Goal: Information Seeking & Learning: Learn about a topic

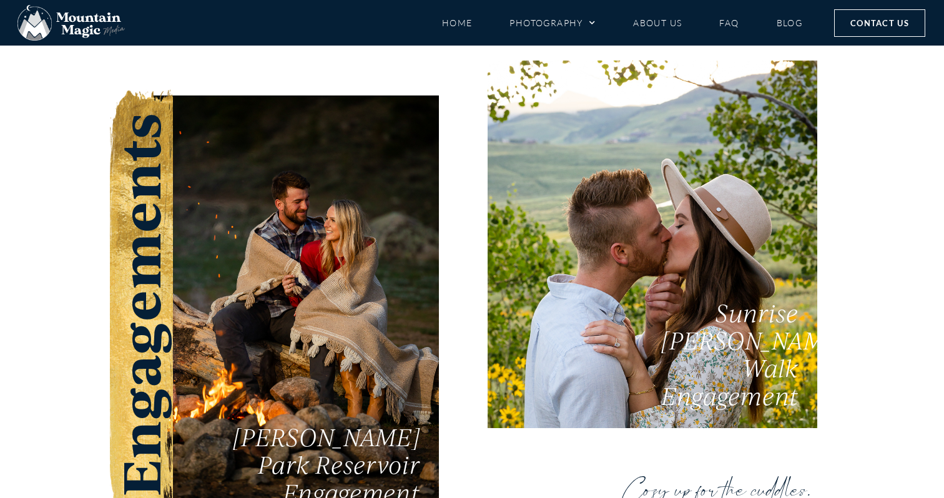
scroll to position [2229, 0]
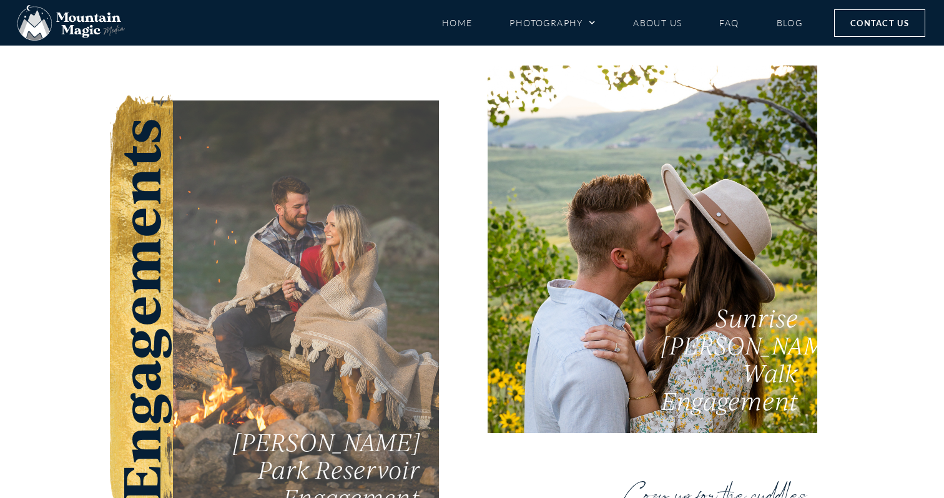
click at [343, 262] on link "Taylor Park Reservoir Engagement" at bounding box center [296, 314] width 286 height 429
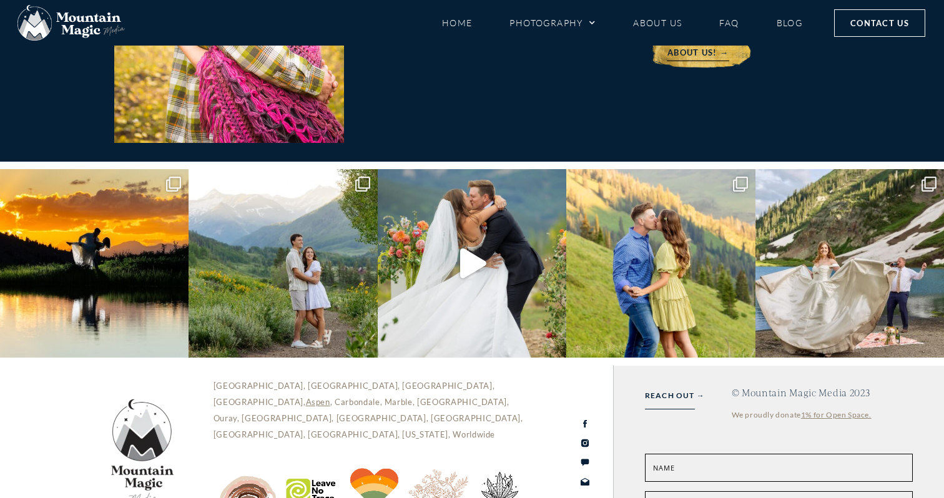
scroll to position [6138, 0]
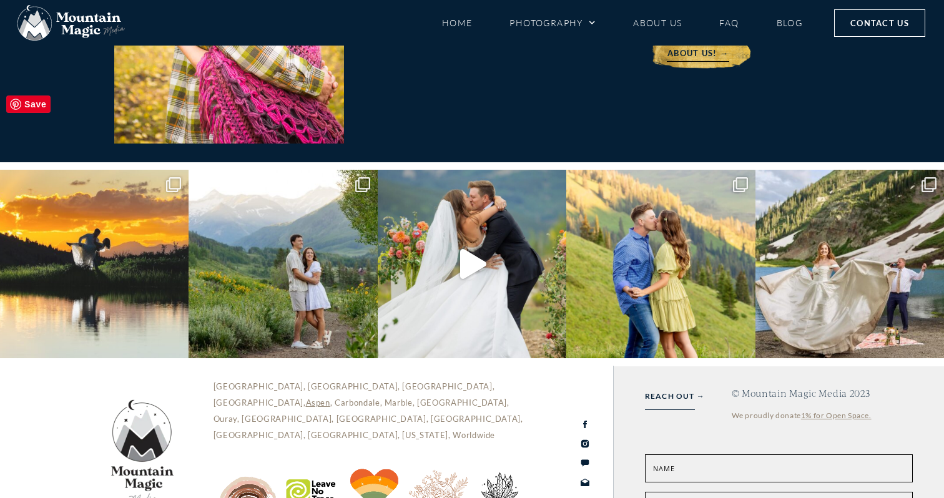
click at [91, 189] on img at bounding box center [94, 264] width 188 height 188
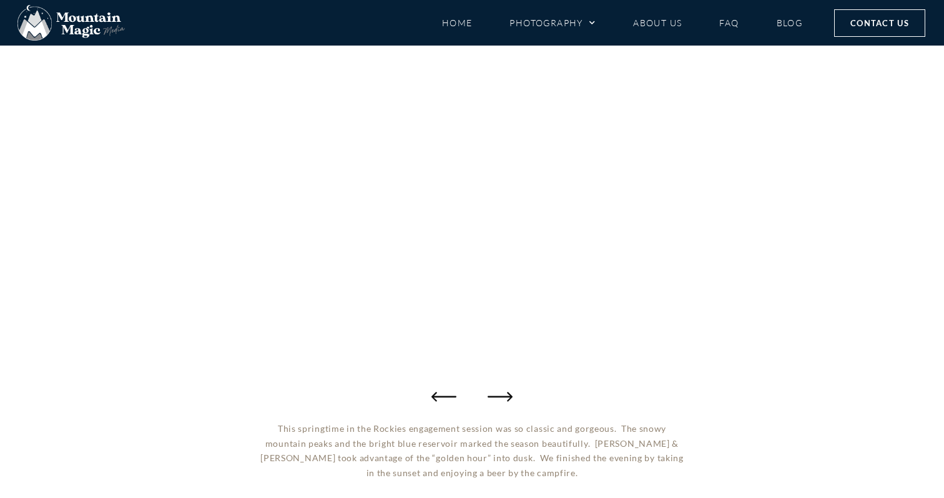
scroll to position [170, 0]
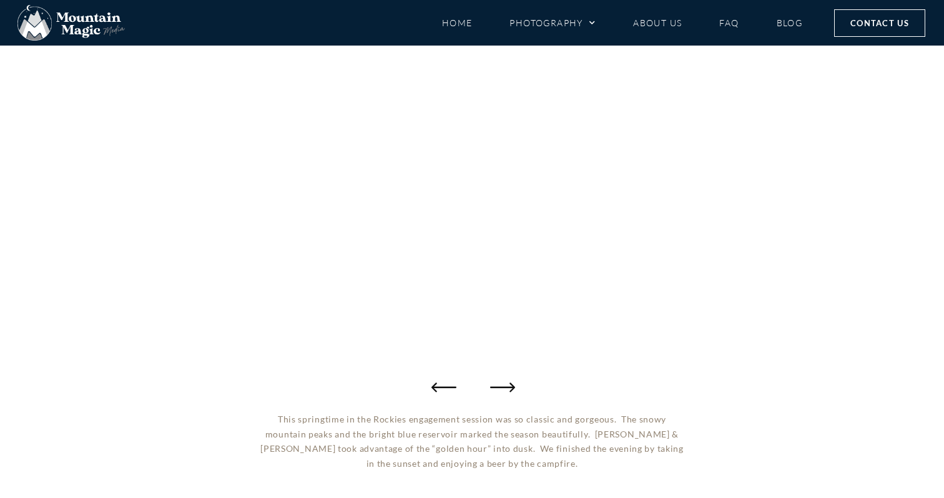
click at [509, 387] on icon "Next slide" at bounding box center [502, 387] width 25 height 9
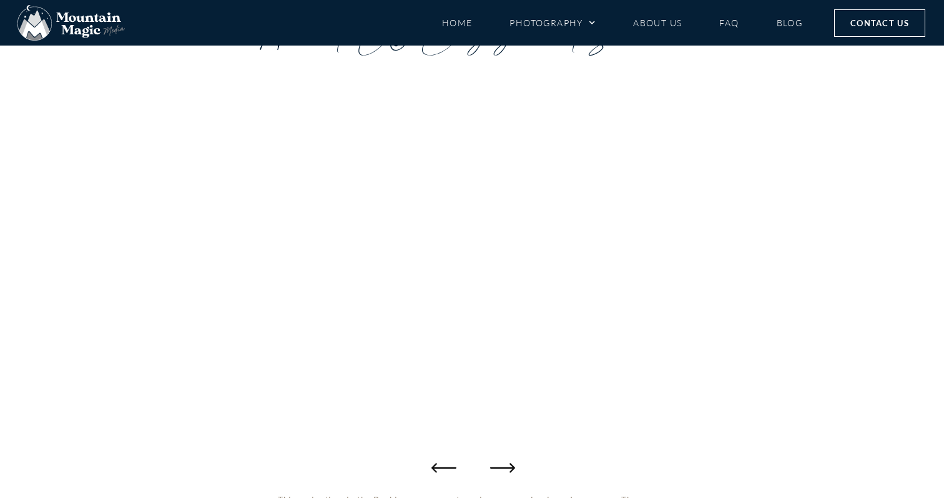
scroll to position [82, 0]
click at [510, 474] on icon "Next slide" at bounding box center [502, 474] width 25 height 9
click at [509, 473] on icon "Next slide" at bounding box center [502, 474] width 25 height 25
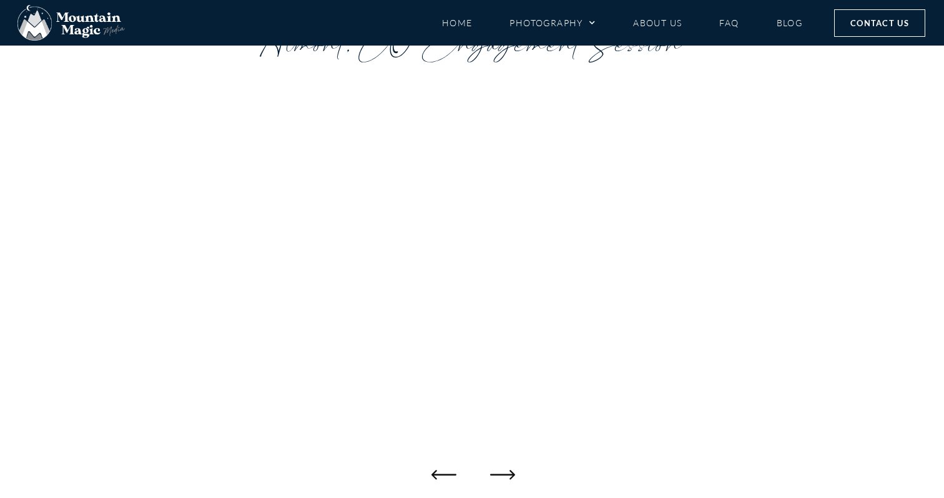
click at [509, 473] on icon "Next slide" at bounding box center [502, 474] width 25 height 25
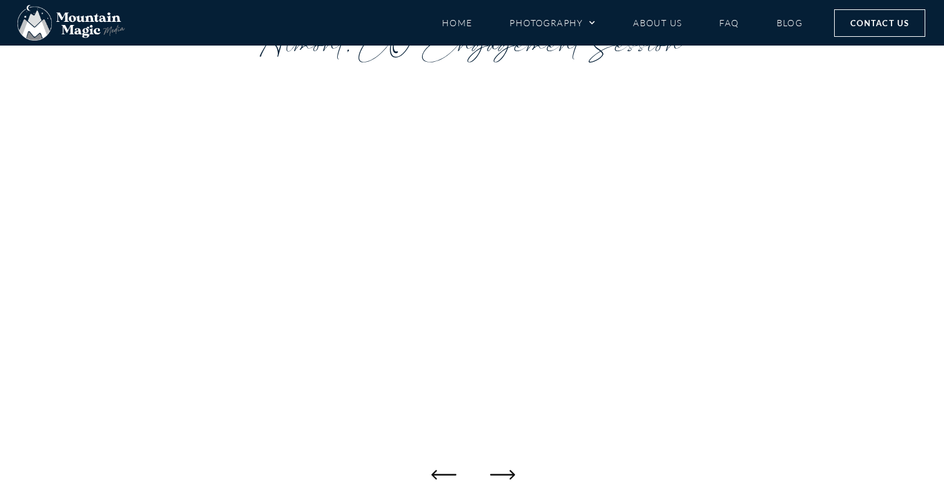
click at [509, 473] on icon "Next slide" at bounding box center [502, 474] width 25 height 25
click at [510, 471] on icon "Next slide" at bounding box center [502, 474] width 25 height 9
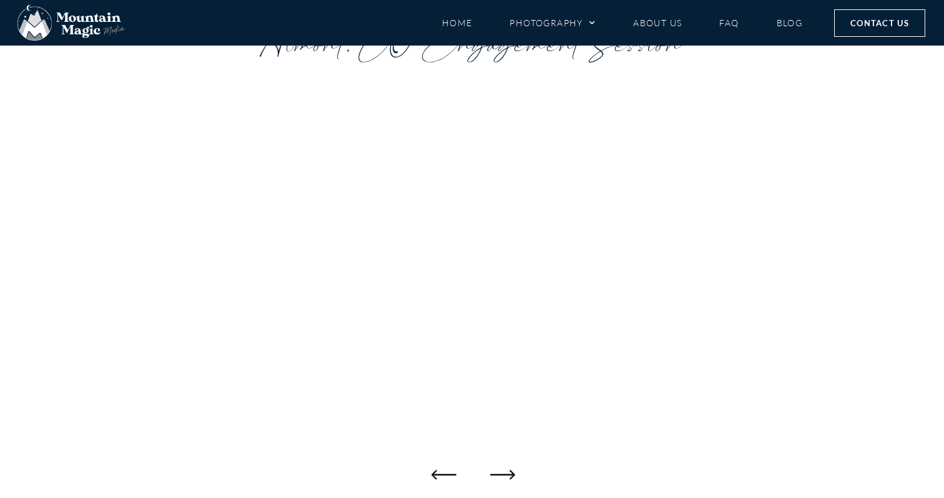
click at [510, 471] on icon "Next slide" at bounding box center [502, 474] width 25 height 9
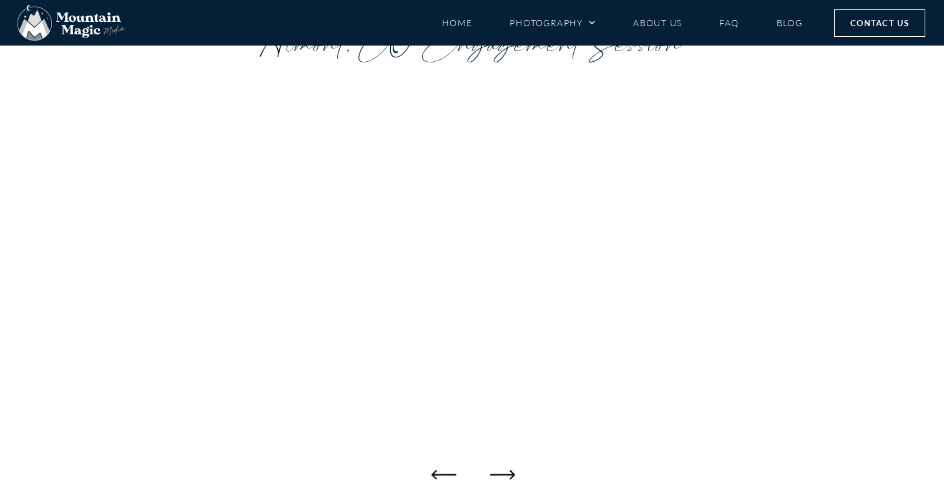
click at [510, 471] on icon "Next slide" at bounding box center [502, 474] width 25 height 9
click at [511, 472] on icon "Next slide" at bounding box center [502, 474] width 25 height 25
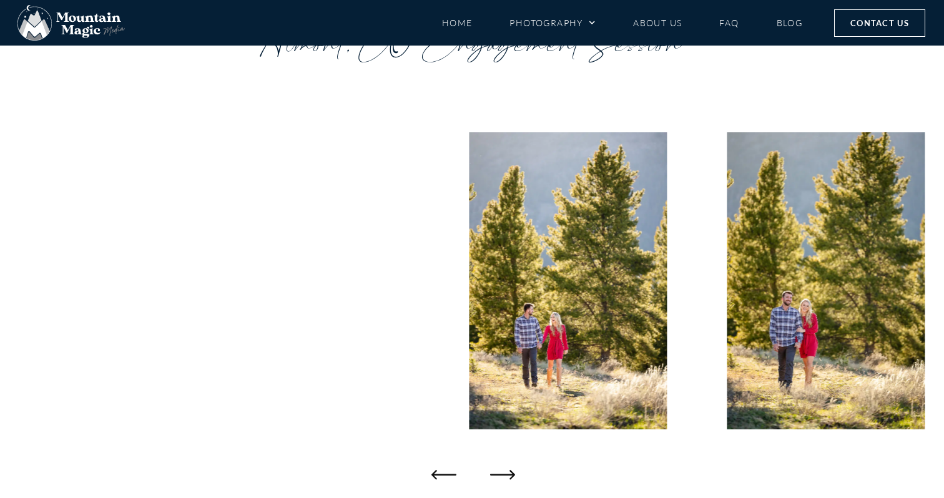
click at [511, 472] on icon "Next slide" at bounding box center [502, 474] width 25 height 25
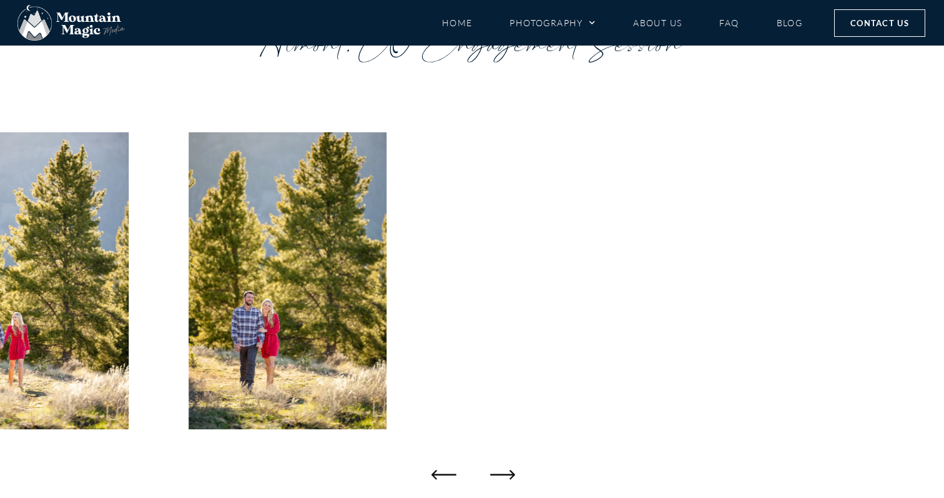
click at [511, 472] on icon "Next slide" at bounding box center [502, 474] width 25 height 25
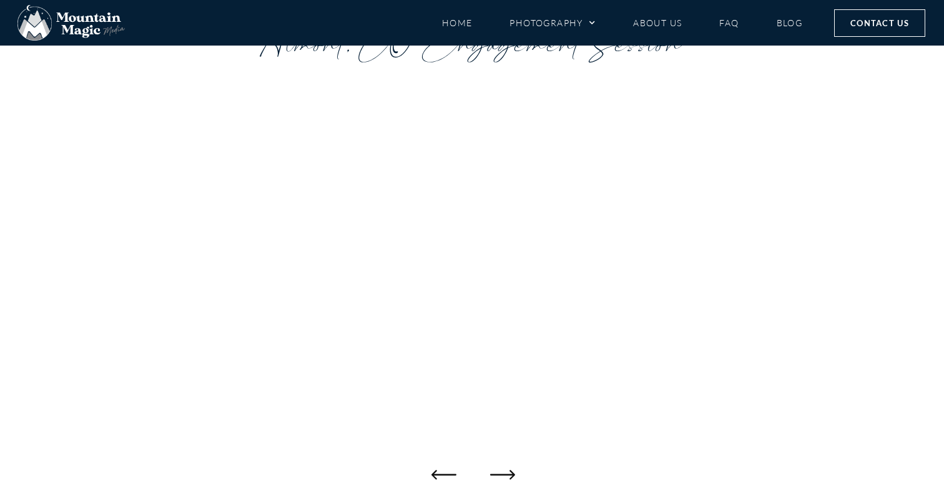
click at [511, 472] on icon "Next slide" at bounding box center [502, 474] width 25 height 25
click at [512, 474] on icon "Next slide" at bounding box center [502, 474] width 25 height 9
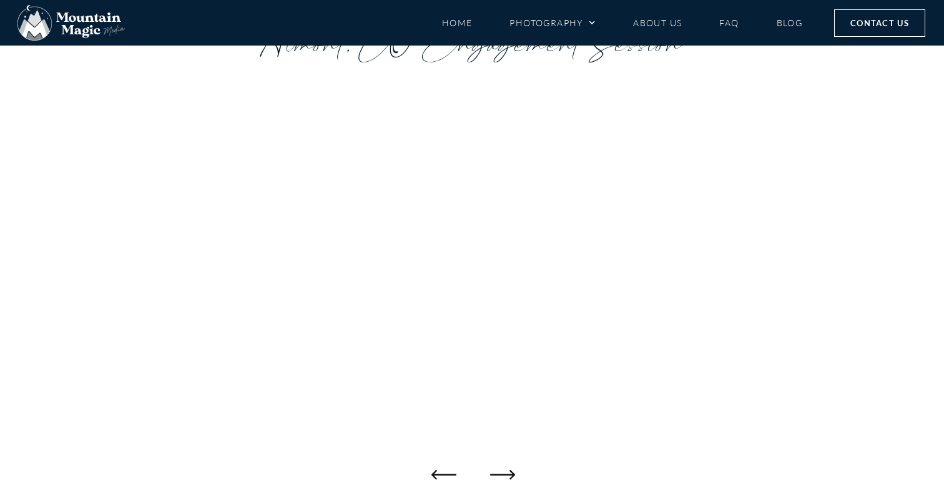
click at [512, 474] on icon "Next slide" at bounding box center [502, 474] width 25 height 9
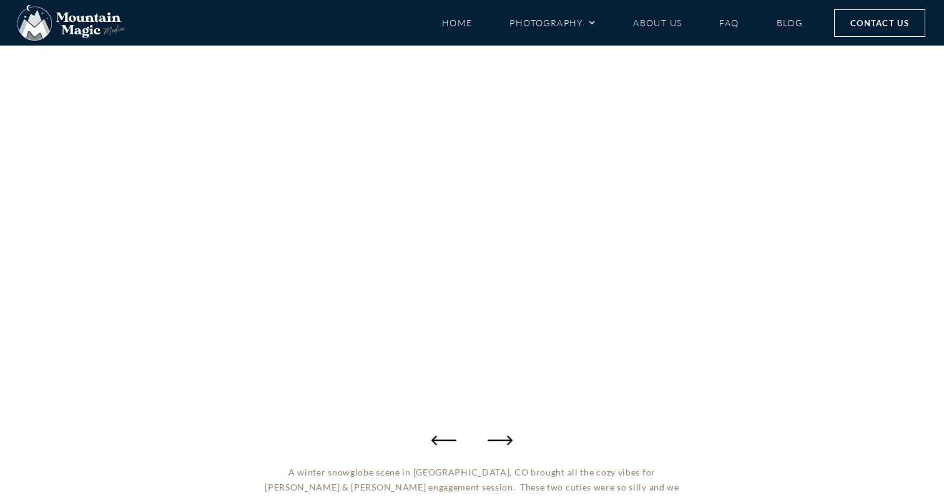
scroll to position [125, 0]
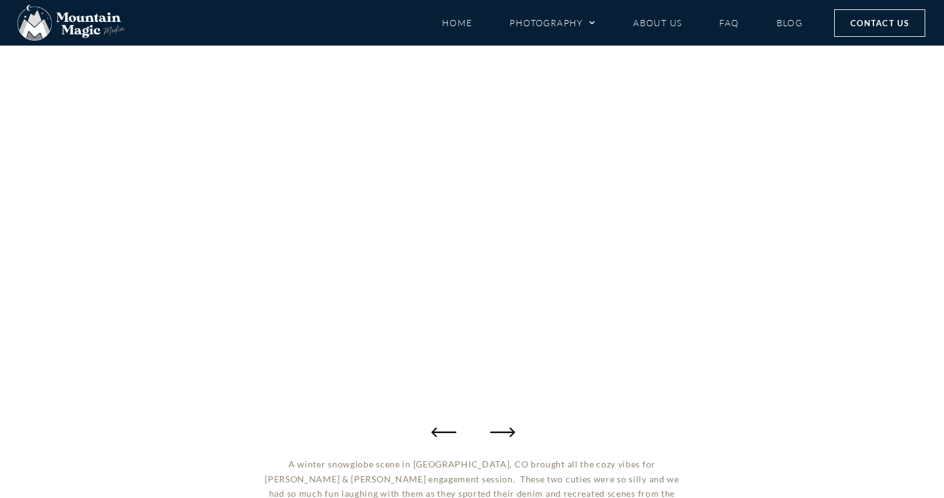
click at [509, 429] on icon "Next slide" at bounding box center [502, 431] width 25 height 25
click at [508, 429] on icon "Next slide" at bounding box center [502, 431] width 25 height 25
click at [507, 429] on icon "Next slide" at bounding box center [502, 431] width 25 height 25
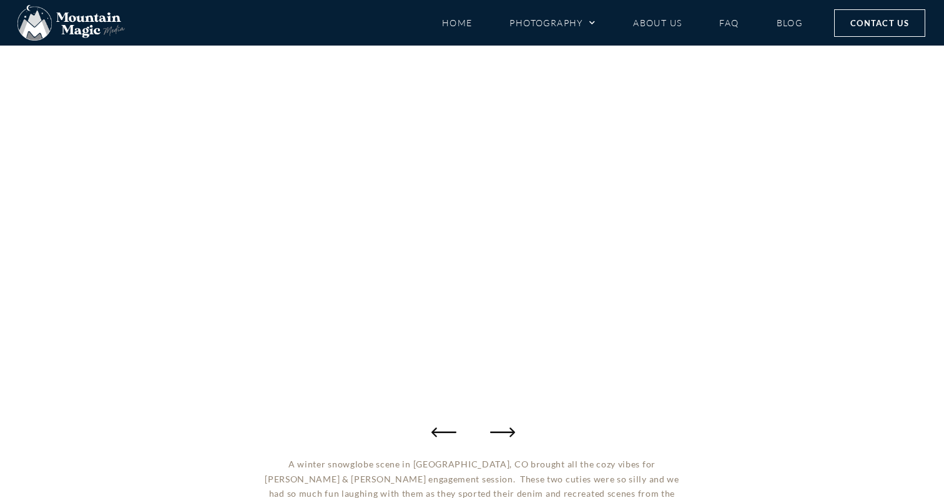
click at [507, 429] on icon "Next slide" at bounding box center [502, 431] width 25 height 25
click at [507, 430] on icon "Next slide" at bounding box center [502, 431] width 25 height 25
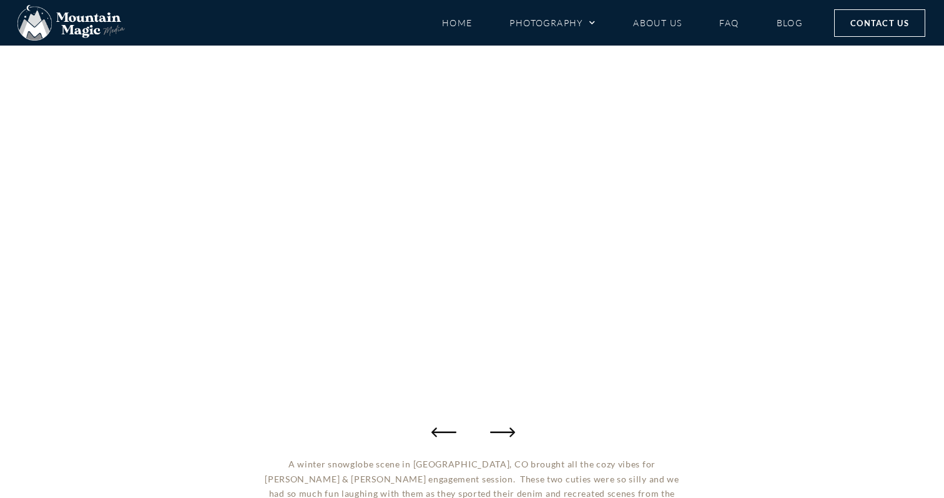
click at [507, 430] on icon "Next slide" at bounding box center [502, 431] width 25 height 25
click at [507, 431] on icon "Next slide" at bounding box center [502, 431] width 25 height 25
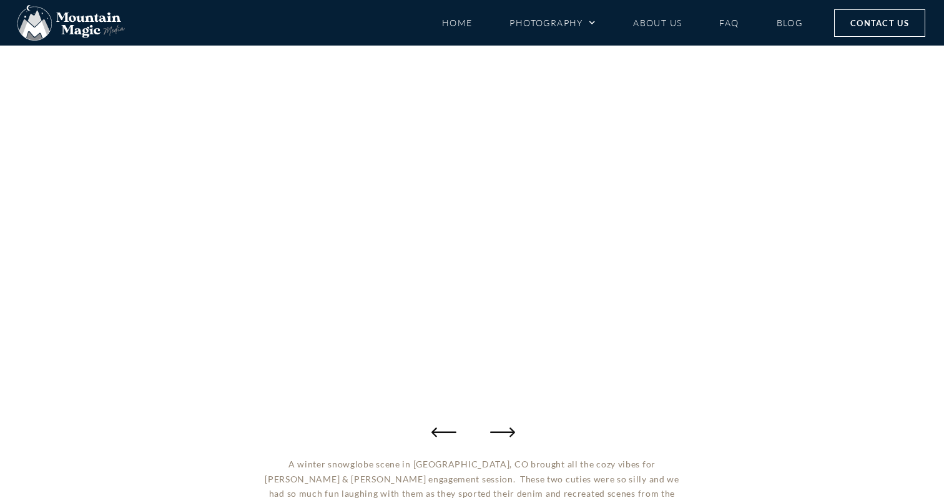
click at [507, 431] on icon "Next slide" at bounding box center [502, 431] width 25 height 25
click at [507, 430] on icon "Next slide" at bounding box center [502, 431] width 25 height 25
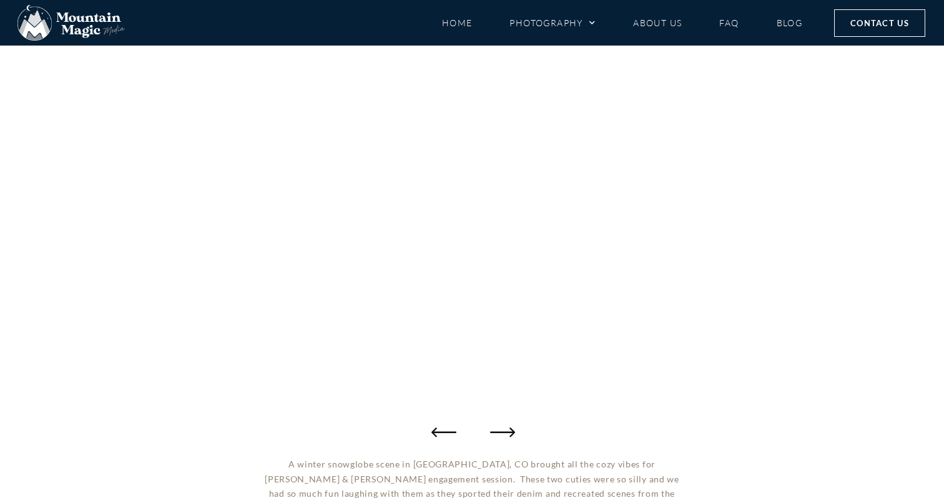
click at [507, 431] on icon "Next slide" at bounding box center [502, 431] width 25 height 25
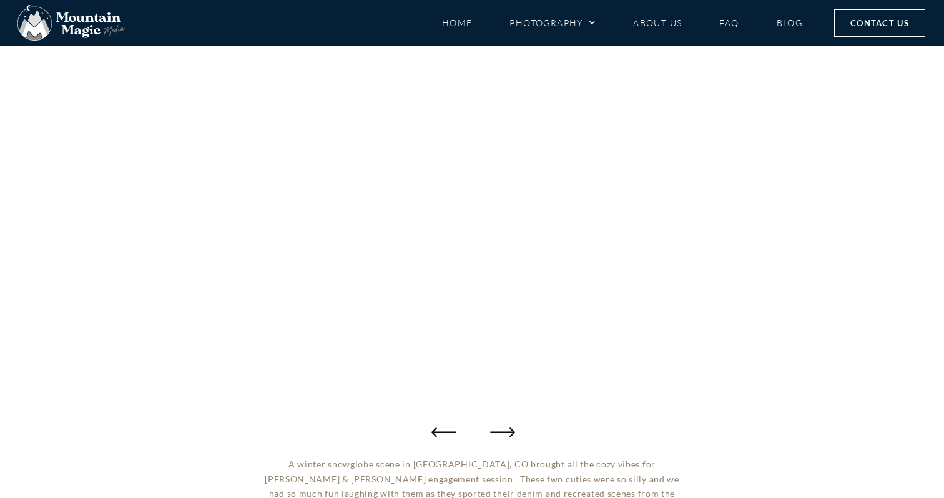
click at [507, 431] on icon "Next slide" at bounding box center [502, 431] width 25 height 25
click at [451, 435] on icon "Previous slide" at bounding box center [441, 431] width 25 height 25
click at [512, 427] on icon "Next slide" at bounding box center [502, 431] width 25 height 25
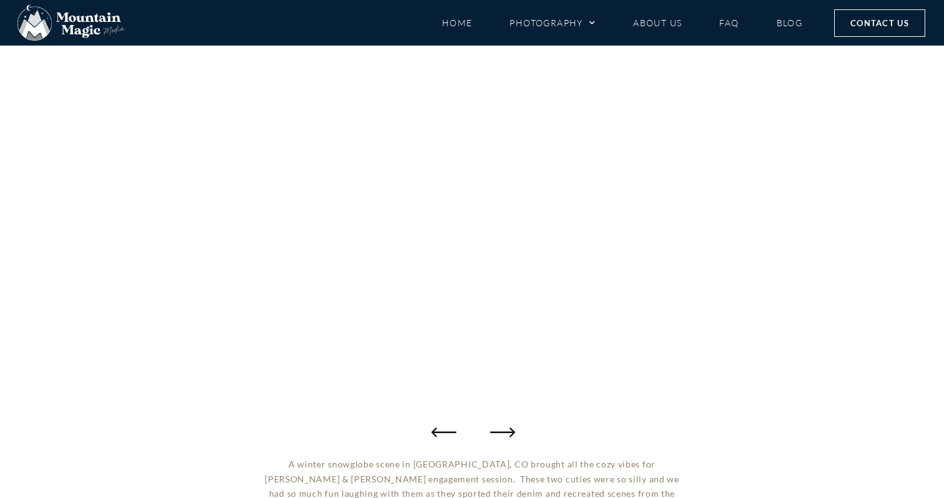
click at [512, 426] on icon "Next slide" at bounding box center [502, 431] width 25 height 25
click at [513, 423] on icon "Next slide" at bounding box center [502, 431] width 25 height 25
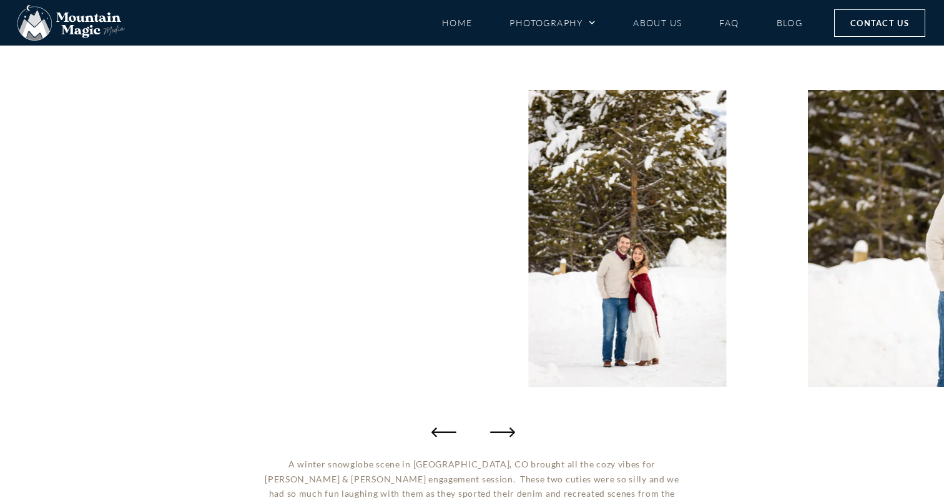
click at [513, 423] on icon "Next slide" at bounding box center [502, 431] width 25 height 25
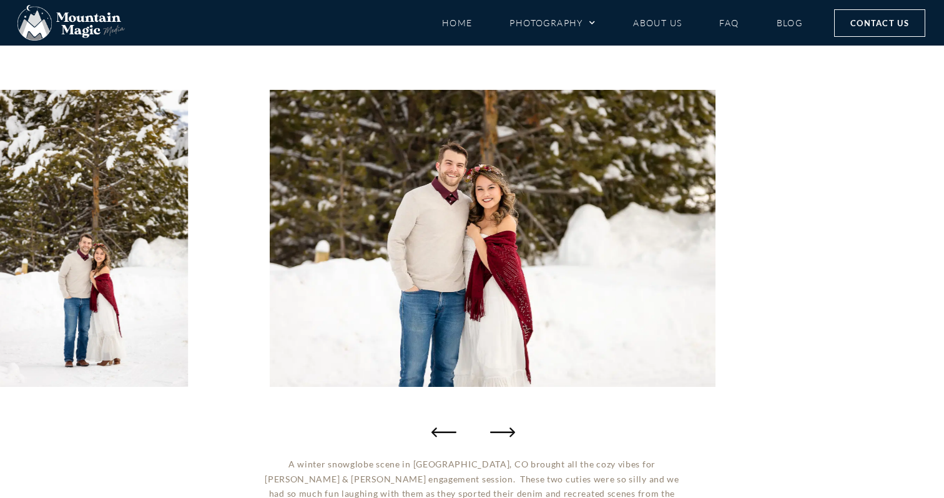
click at [513, 423] on icon "Next slide" at bounding box center [502, 431] width 25 height 25
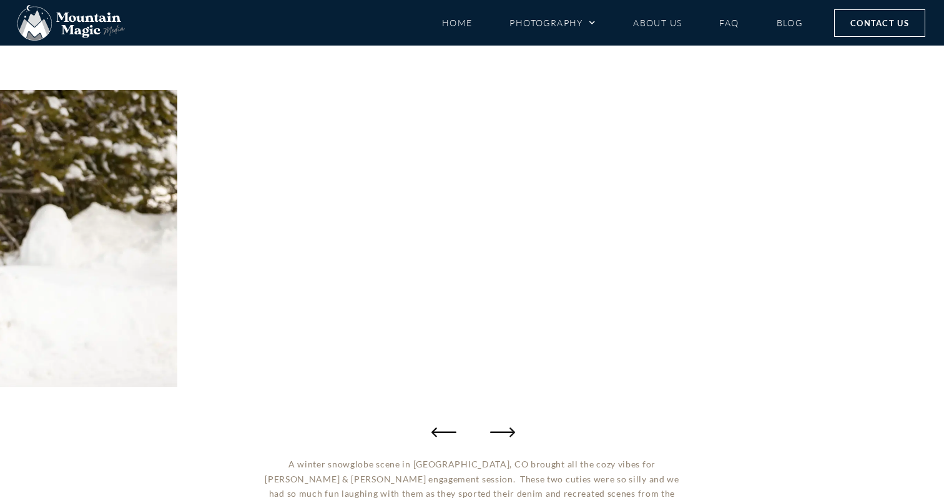
click at [513, 423] on icon "Next slide" at bounding box center [502, 431] width 25 height 25
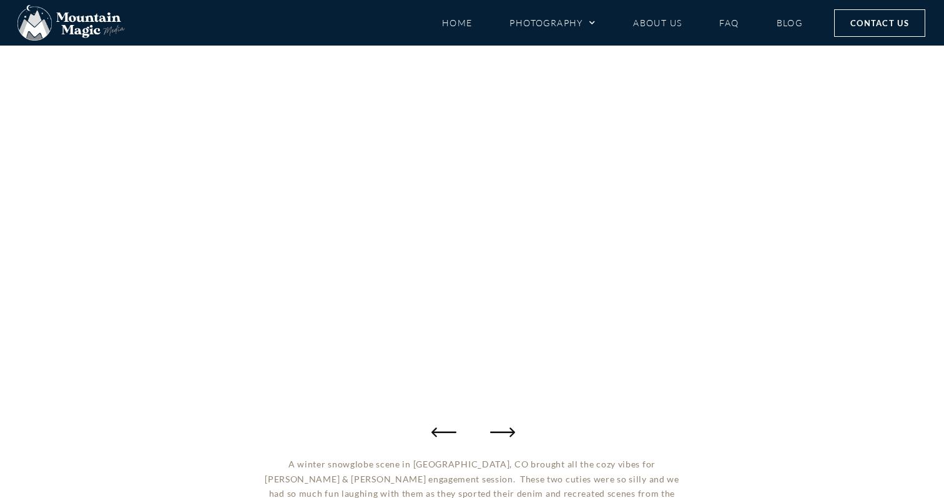
click at [513, 423] on icon "Next slide" at bounding box center [502, 431] width 25 height 25
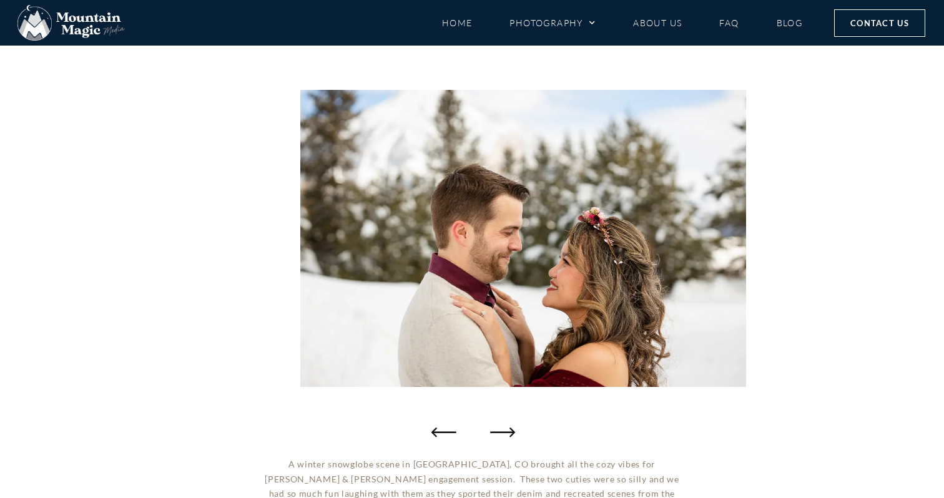
click at [513, 423] on icon "Next slide" at bounding box center [502, 431] width 25 height 25
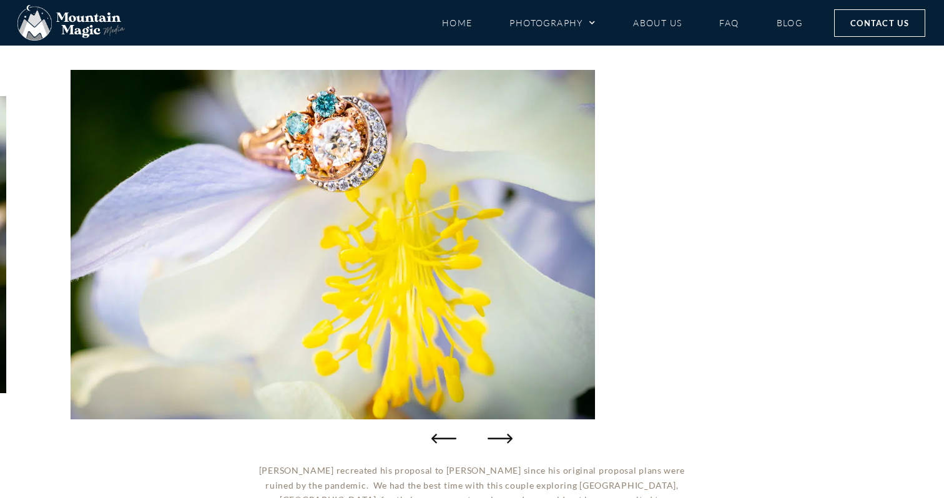
scroll to position [119, 0]
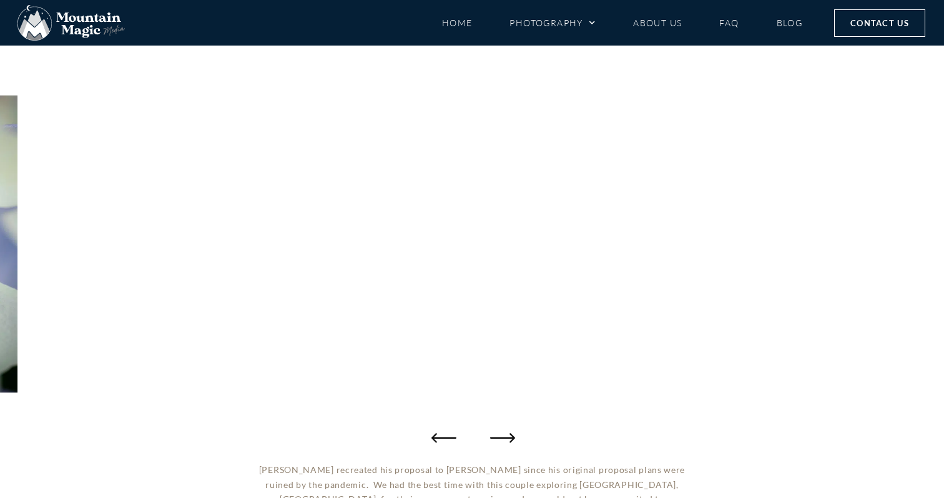
click at [511, 440] on icon "Next slide" at bounding box center [502, 437] width 25 height 9
click at [511, 439] on icon "Next slide" at bounding box center [502, 437] width 25 height 25
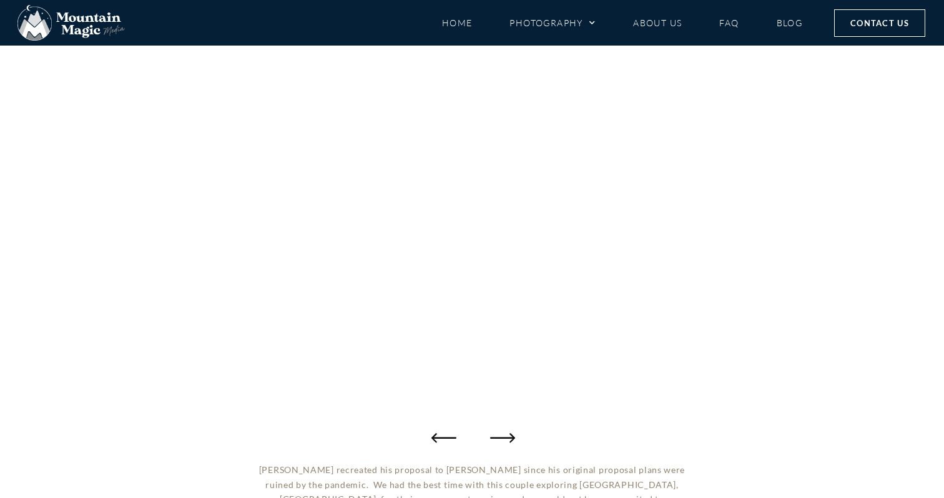
click at [511, 439] on icon "Next slide" at bounding box center [502, 437] width 25 height 25
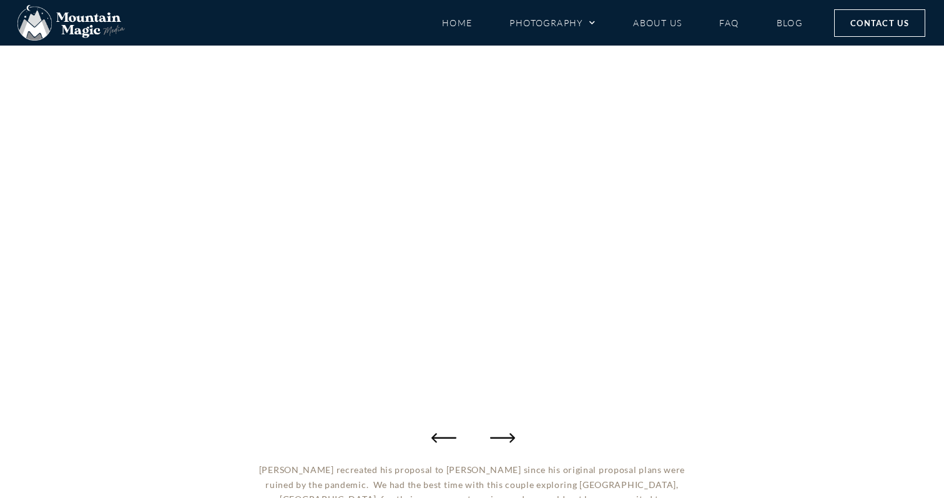
click at [510, 438] on icon "Next slide" at bounding box center [502, 437] width 25 height 25
click at [511, 438] on icon "Next slide" at bounding box center [502, 437] width 25 height 25
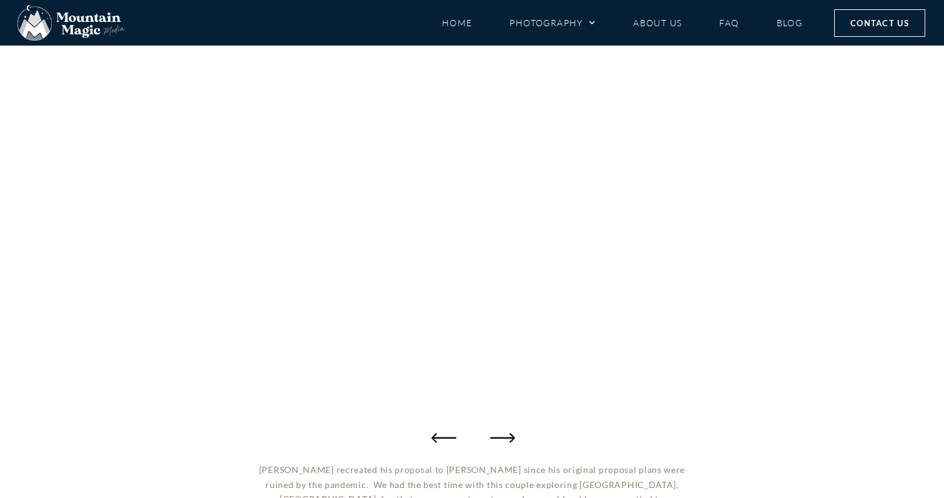
click at [511, 438] on icon "Next slide" at bounding box center [502, 437] width 25 height 25
click at [510, 438] on icon "Next slide" at bounding box center [502, 437] width 25 height 25
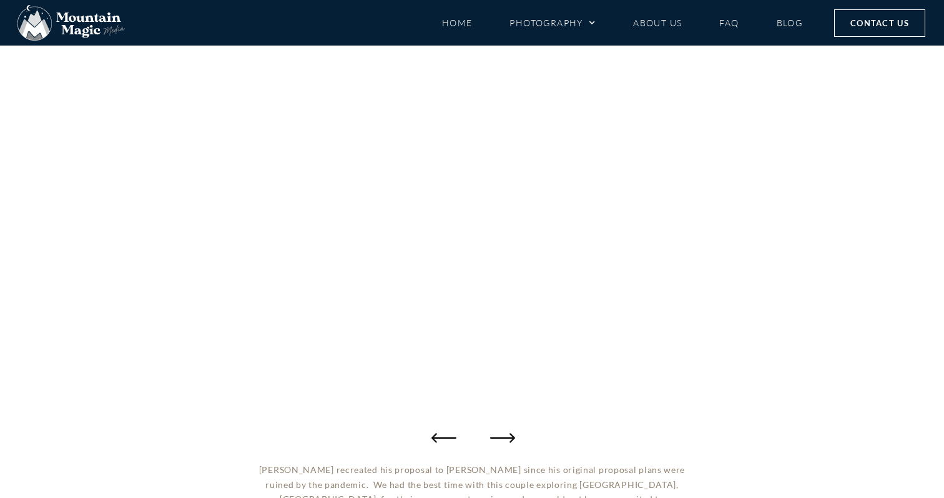
click at [510, 438] on icon "Next slide" at bounding box center [502, 437] width 25 height 25
click at [511, 438] on icon "Next slide" at bounding box center [502, 437] width 25 height 25
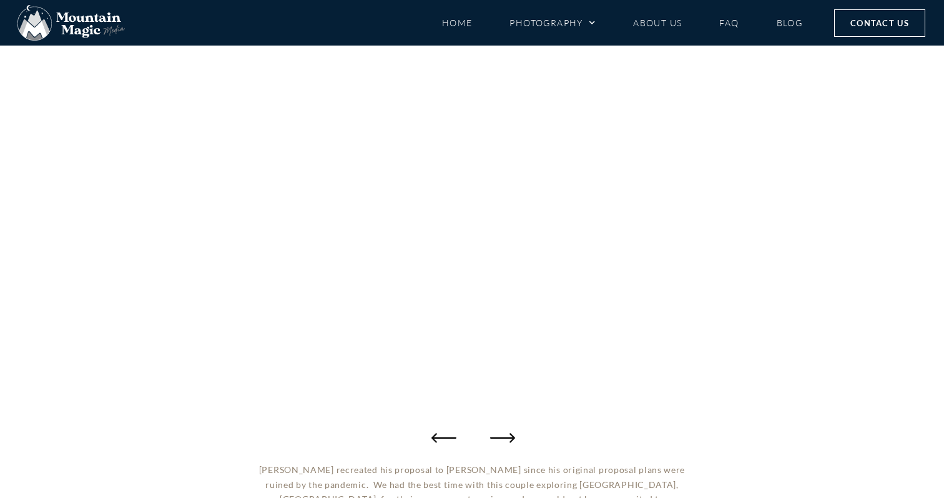
click at [511, 438] on icon "Next slide" at bounding box center [502, 437] width 25 height 25
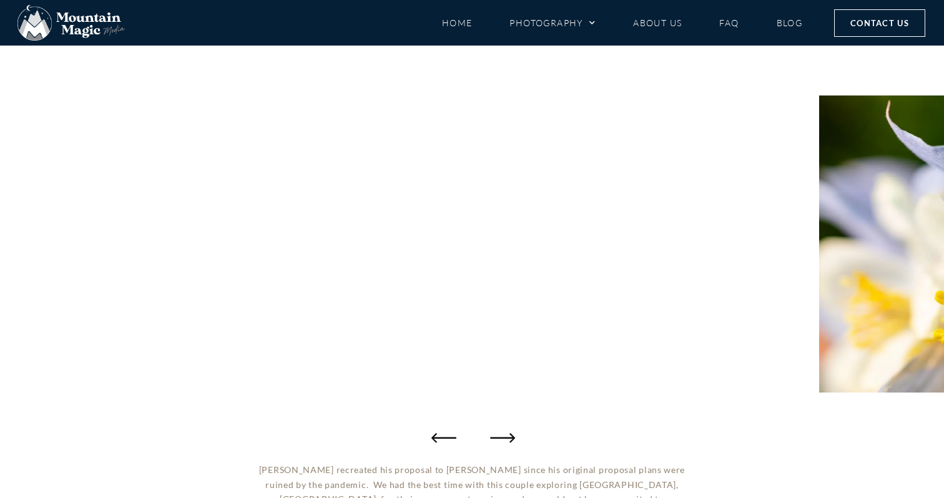
click at [511, 438] on icon "Next slide" at bounding box center [502, 437] width 25 height 25
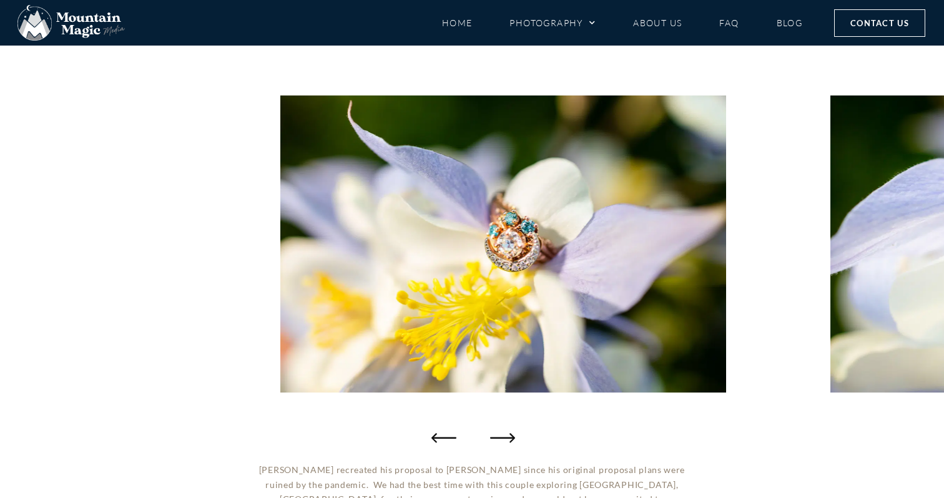
click at [511, 438] on icon "Next slide" at bounding box center [502, 437] width 25 height 25
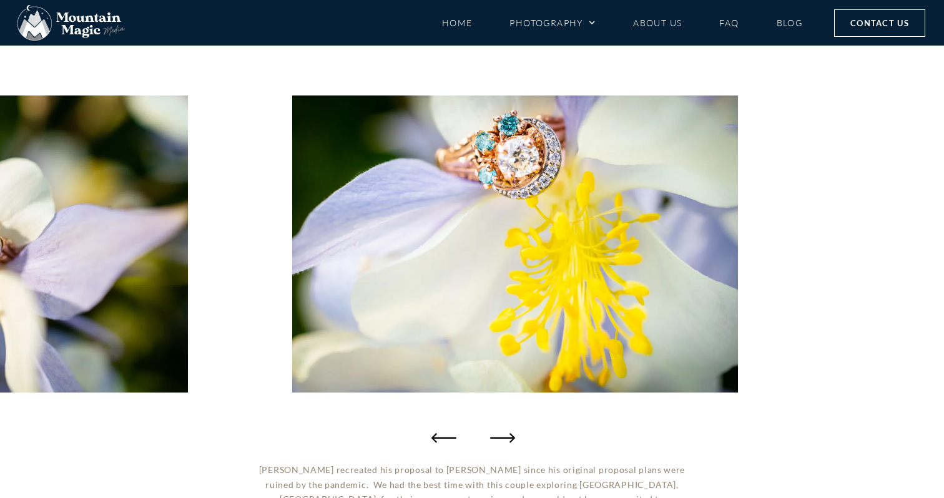
click at [511, 438] on icon "Next slide" at bounding box center [502, 437] width 25 height 25
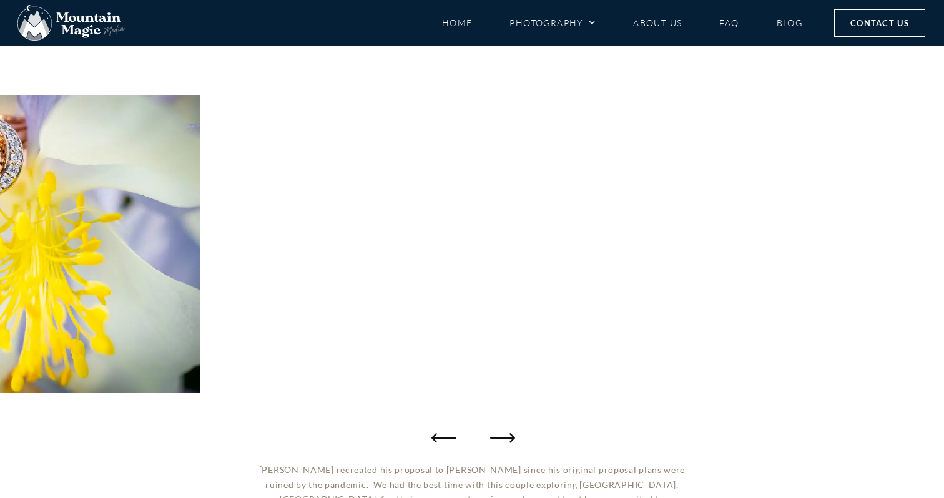
click at [511, 438] on icon "Next slide" at bounding box center [502, 437] width 25 height 25
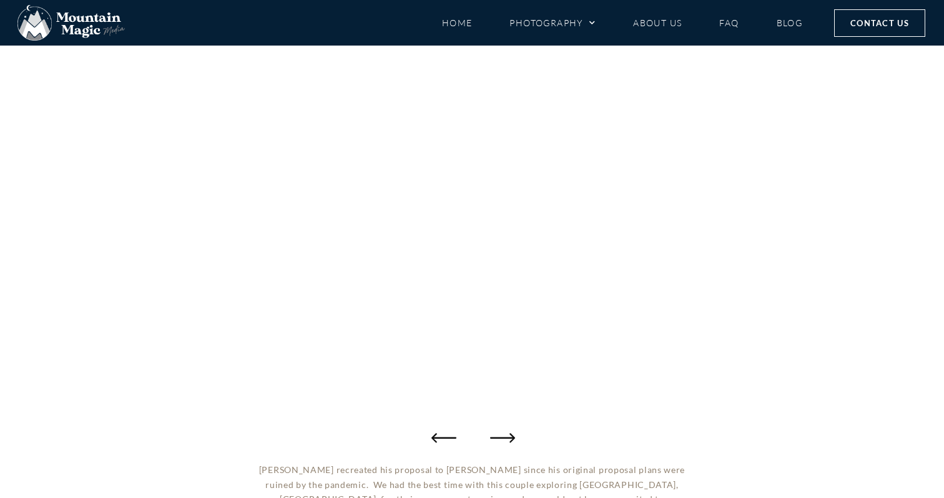
click at [511, 438] on icon "Next slide" at bounding box center [502, 437] width 25 height 25
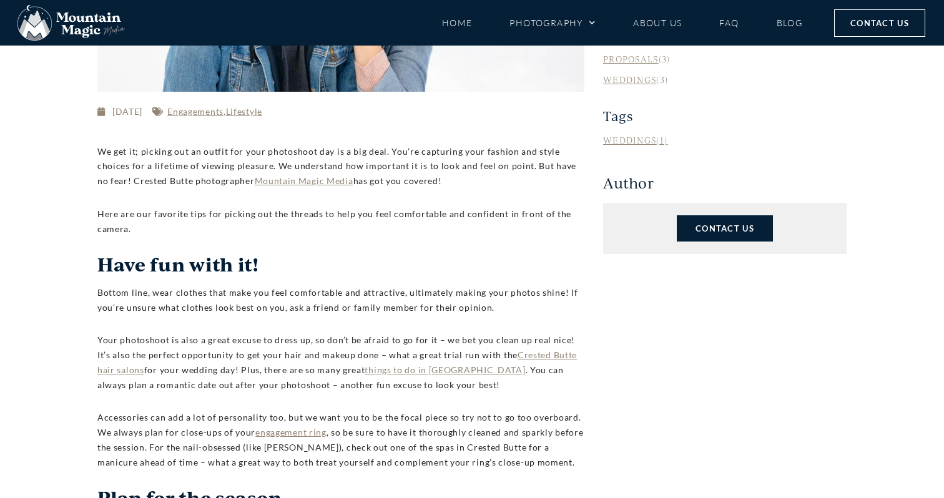
scroll to position [34, 0]
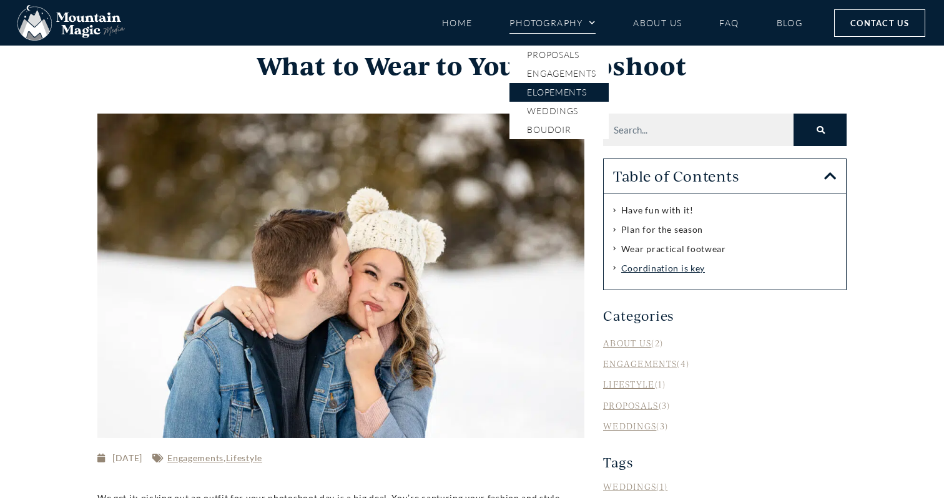
click at [570, 92] on link "Elopements" at bounding box center [558, 92] width 99 height 19
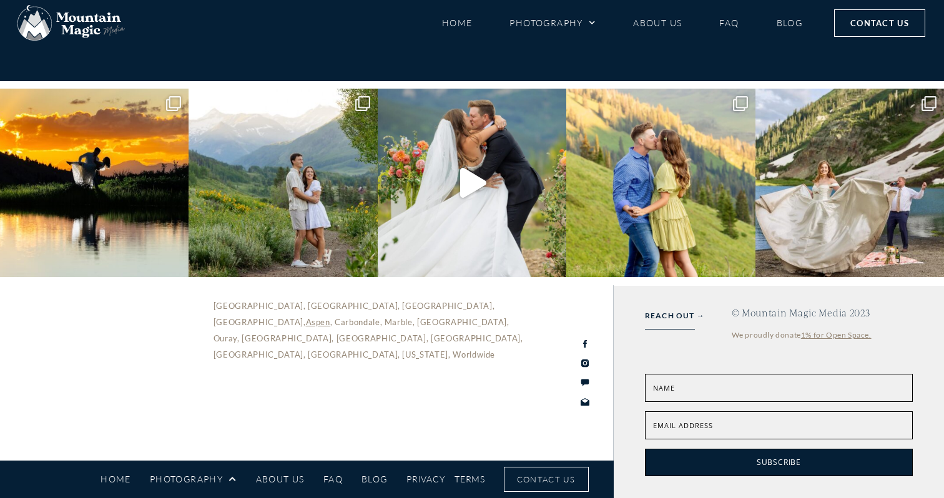
scroll to position [4840, 0]
